Goal: Task Accomplishment & Management: Manage account settings

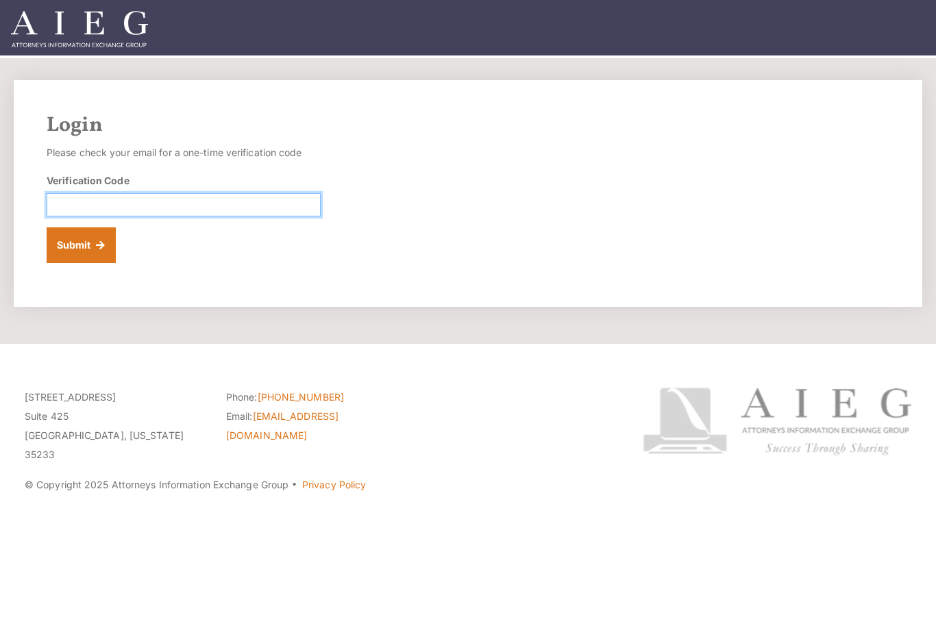
click at [229, 206] on input "Verification Code" at bounding box center [184, 204] width 274 height 23
paste input "771868"
type input "771868"
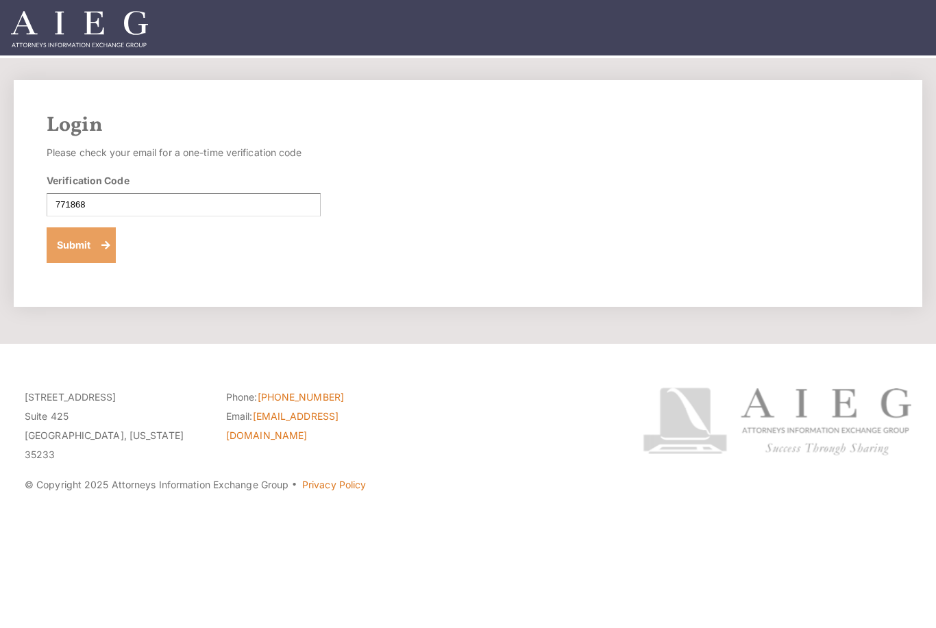
click at [90, 247] on button "Submit" at bounding box center [81, 245] width 69 height 36
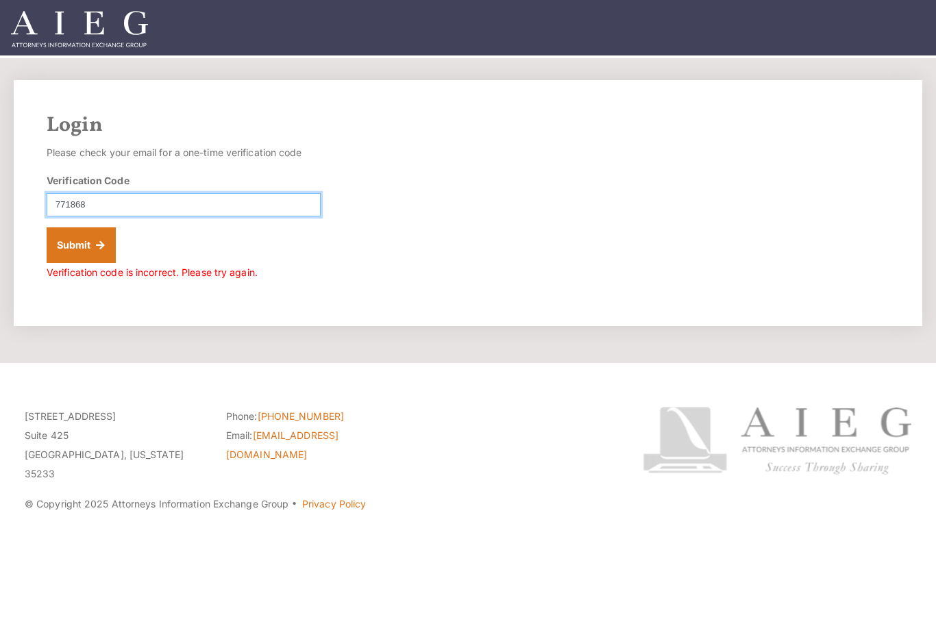
click at [236, 208] on input "771868" at bounding box center [184, 204] width 274 height 23
click at [234, 207] on input "771868" at bounding box center [184, 204] width 274 height 23
click at [236, 201] on input "771868" at bounding box center [184, 204] width 274 height 23
paste input "657363"
type input "657363"
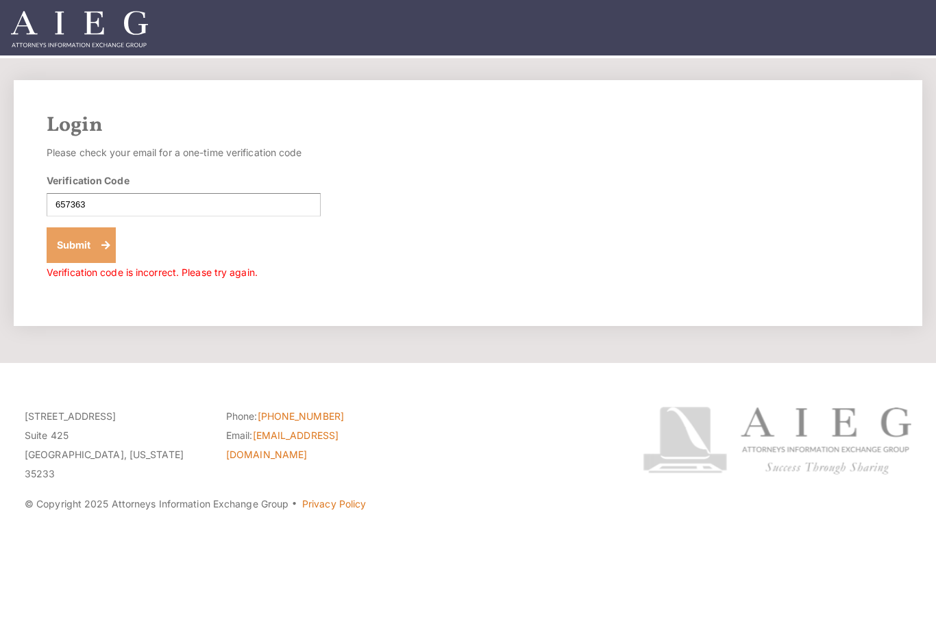
click at [84, 245] on button "Submit" at bounding box center [81, 245] width 69 height 36
